Goal: Information Seeking & Learning: Check status

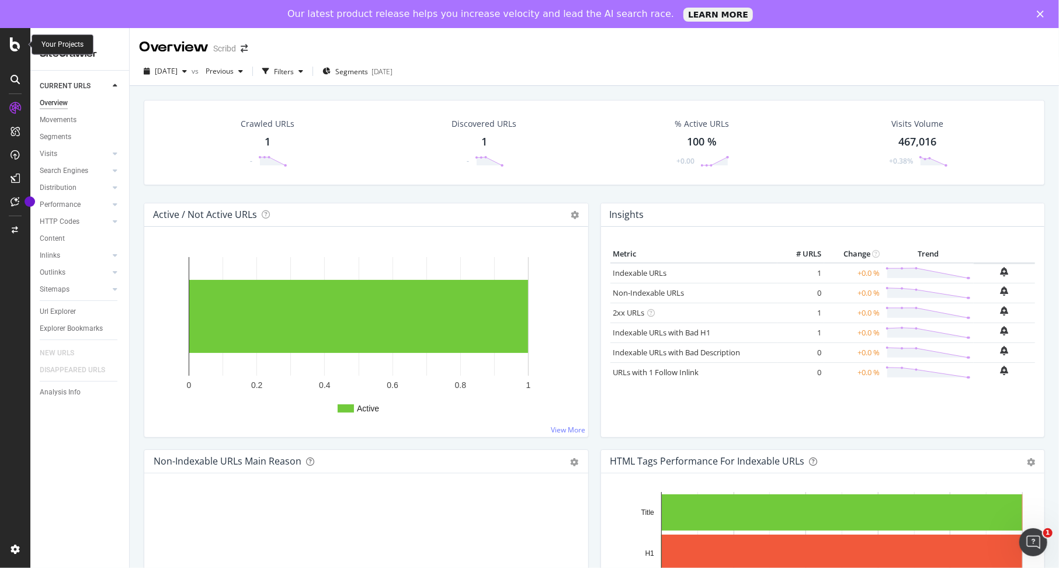
click at [18, 50] on icon at bounding box center [15, 44] width 11 height 14
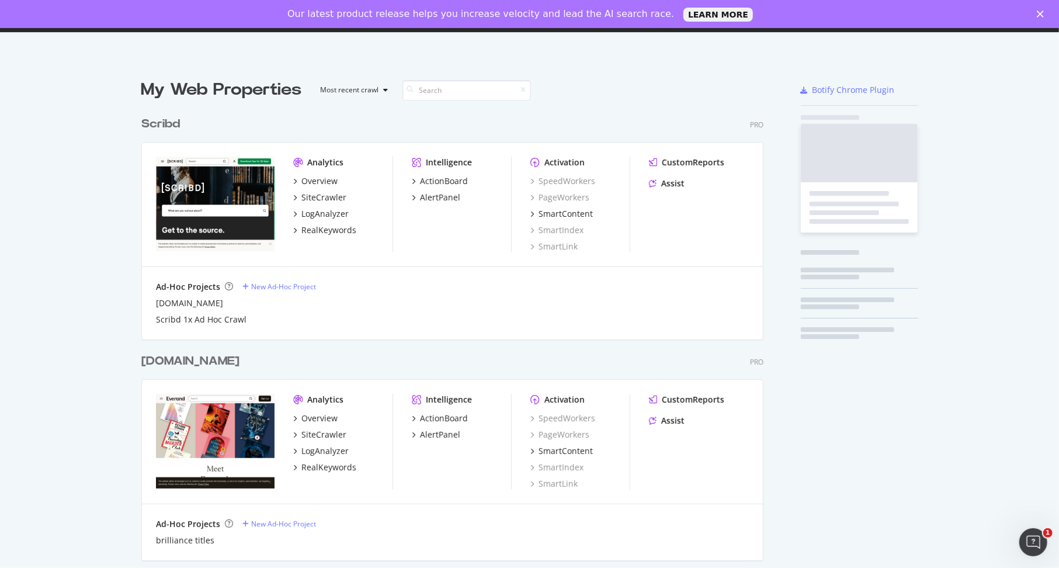
scroll to position [568, 1059]
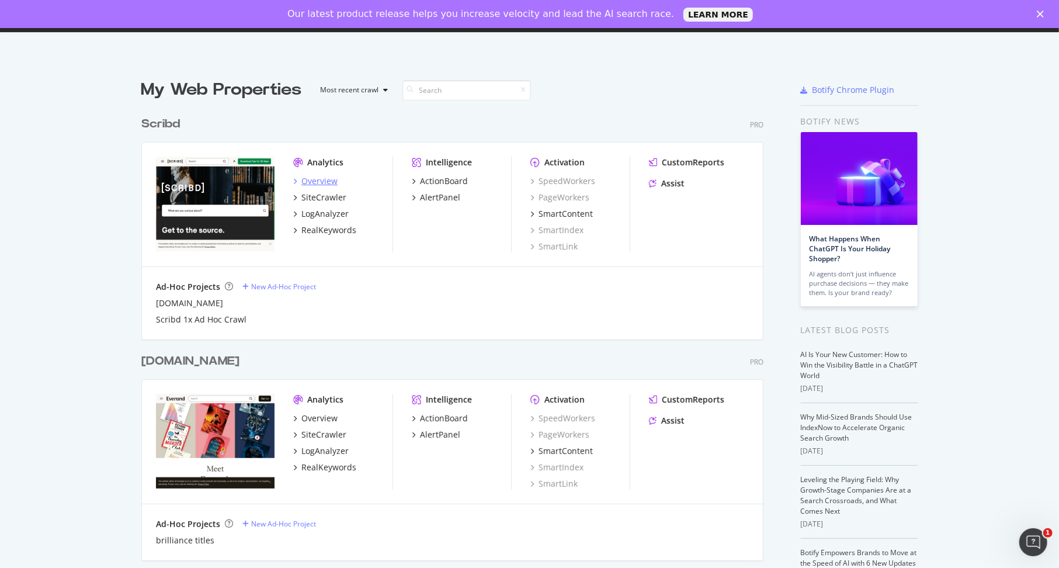
click at [310, 178] on div "Overview" at bounding box center [319, 181] width 36 height 12
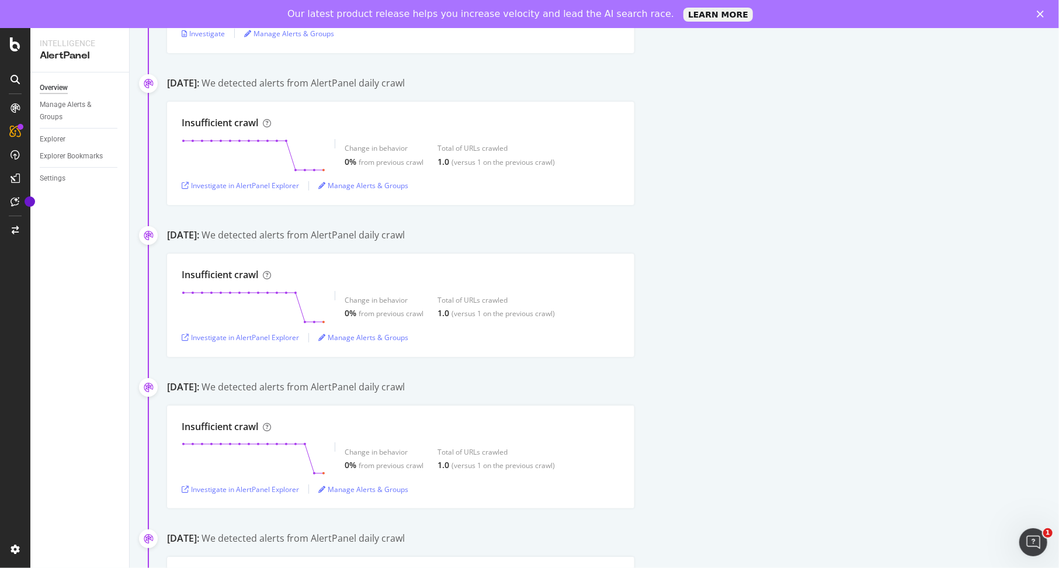
scroll to position [330, 0]
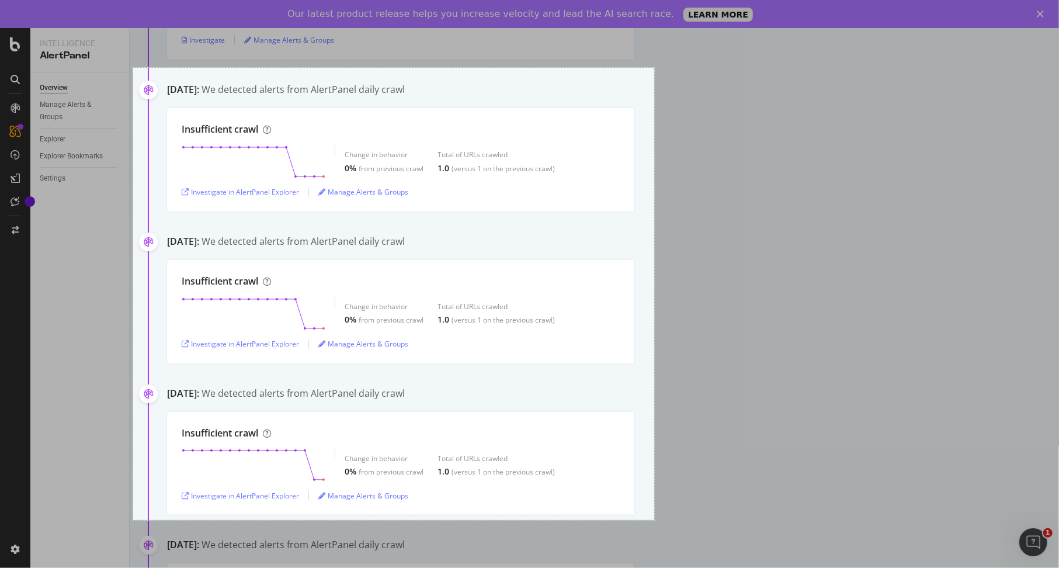
drag, startPoint x: 133, startPoint y: 68, endPoint x: 654, endPoint y: 520, distance: 689.6
click at [654, 520] on div "892 X 774" at bounding box center [529, 284] width 1059 height 568
